Goal: Task Accomplishment & Management: Understand process/instructions

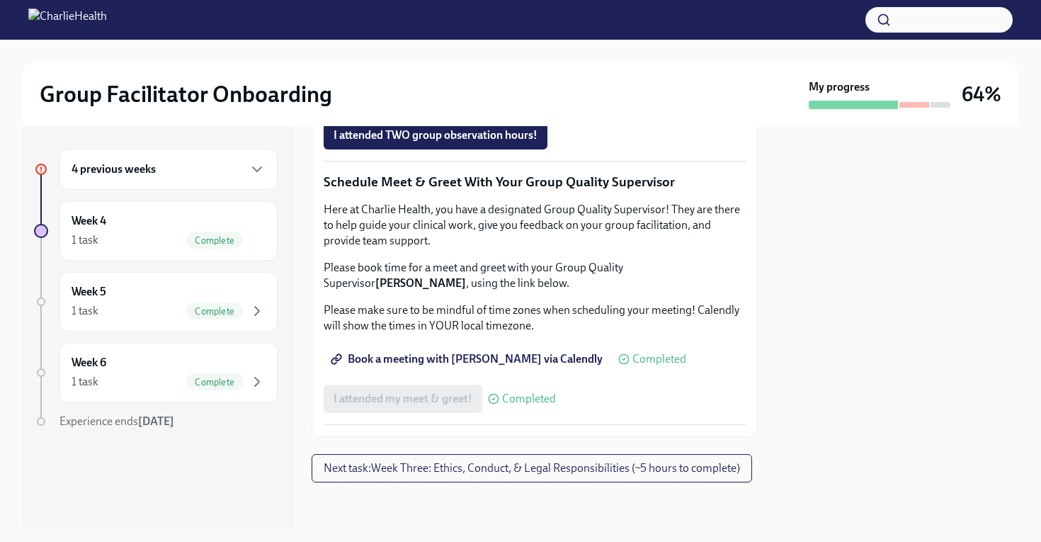
scroll to position [1433, 0]
click at [164, 176] on div "4 previous weeks" at bounding box center [169, 169] width 194 height 17
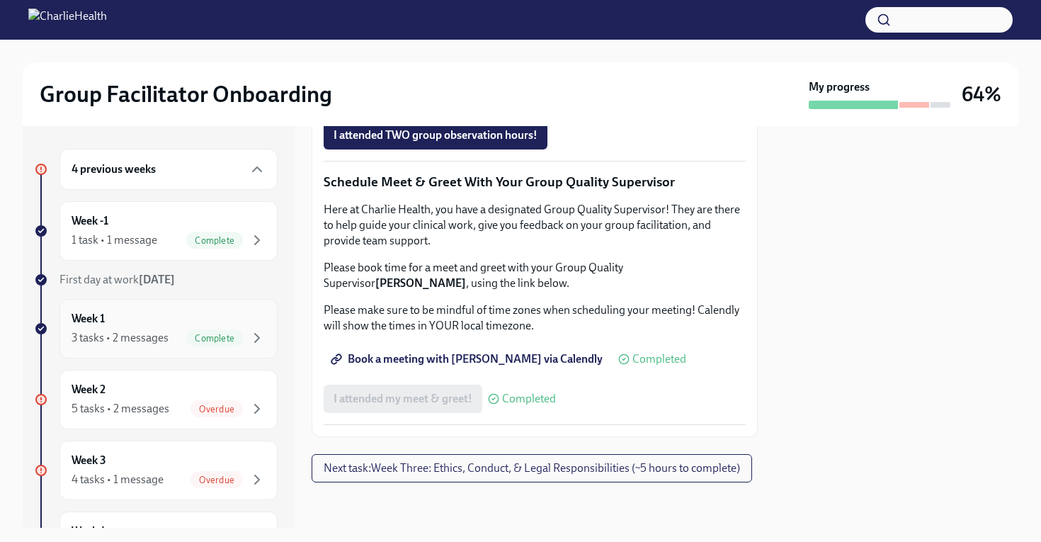
click at [145, 339] on div "3 tasks • 2 messages" at bounding box center [120, 338] width 97 height 16
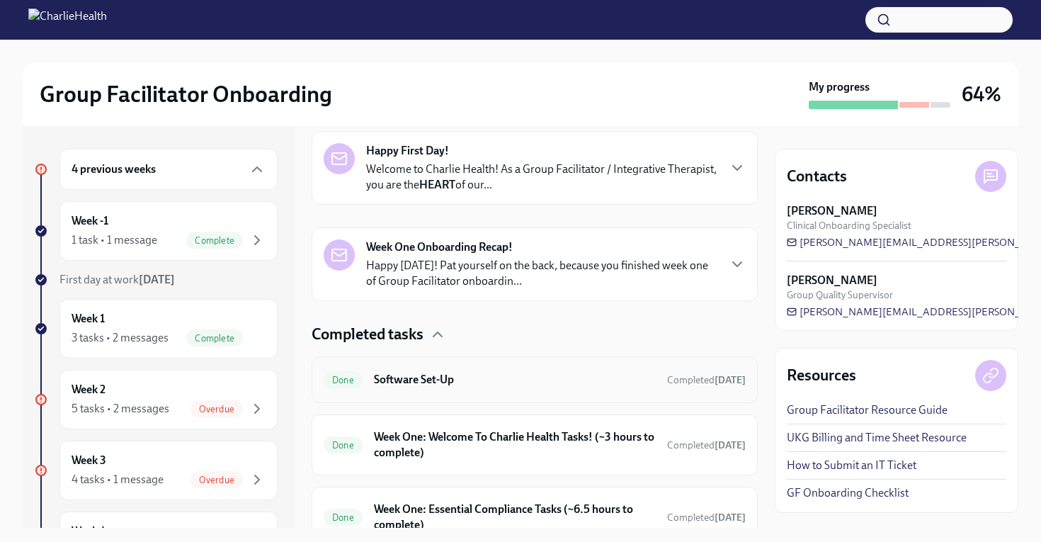
scroll to position [294, 0]
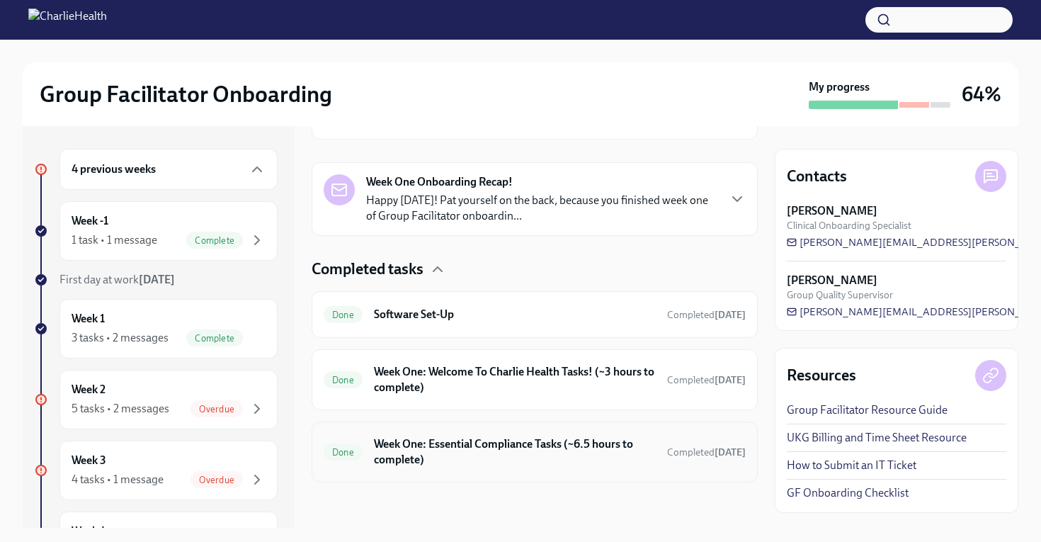
click at [486, 460] on h6 "Week One: Essential Compliance Tasks (~6.5 hours to complete)" at bounding box center [515, 451] width 282 height 31
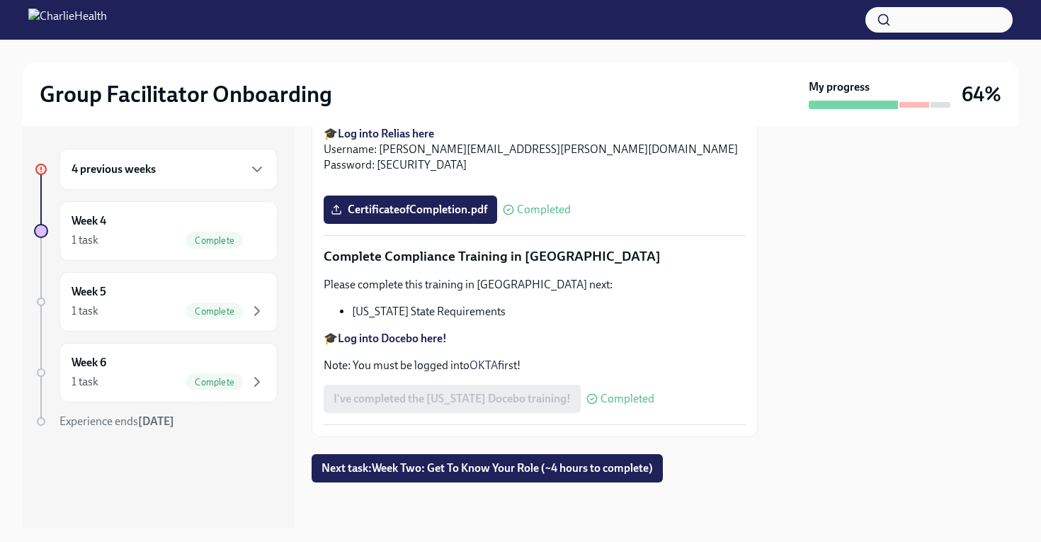
scroll to position [3133, 0]
click at [437, 475] on button "Next task : Week Two: Get To Know Your Role (~4 hours to complete)" at bounding box center [487, 468] width 351 height 28
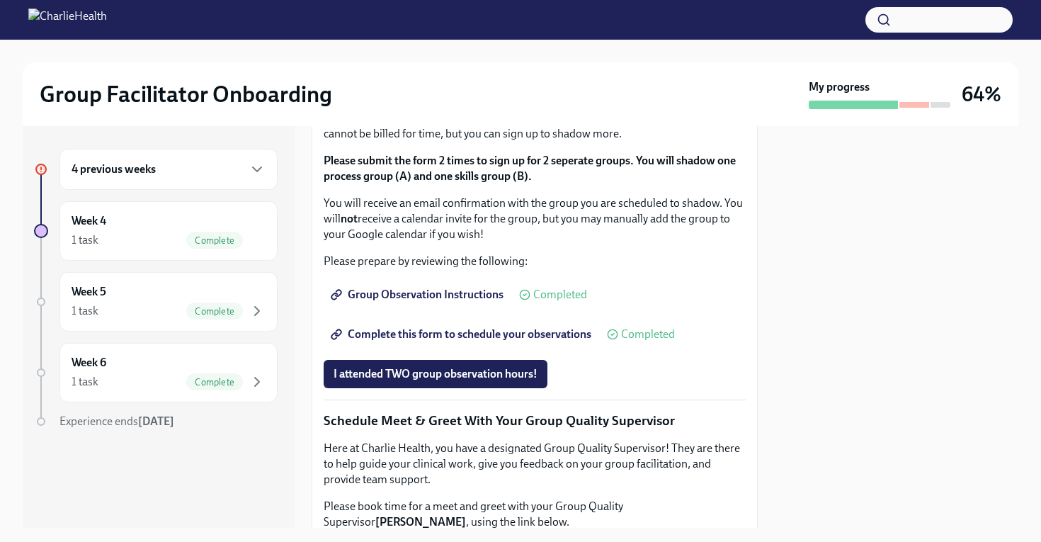
scroll to position [859, 8]
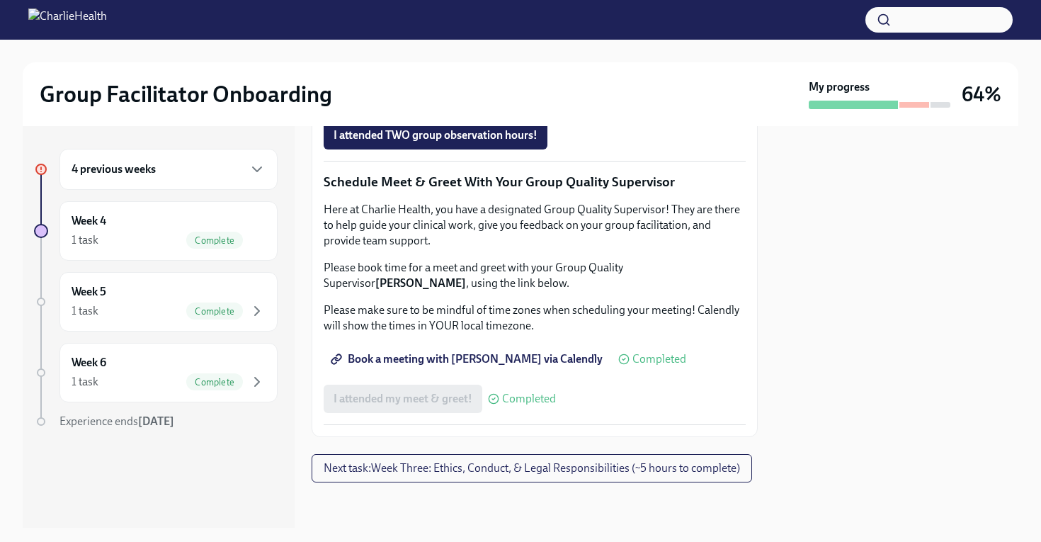
scroll to position [1194, 8]
